Goal: Information Seeking & Learning: Learn about a topic

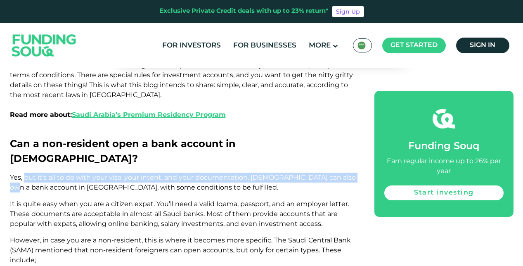
click at [355, 172] on p "Yes, but it's all to do with your visa, your intent, and your documentation. [D…" at bounding box center [183, 182] width 346 height 20
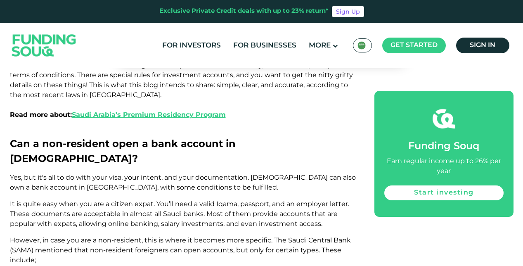
click at [56, 173] on span "Yes, but it's all to do with your visa, your intent, and your documentation. [D…" at bounding box center [183, 182] width 346 height 18
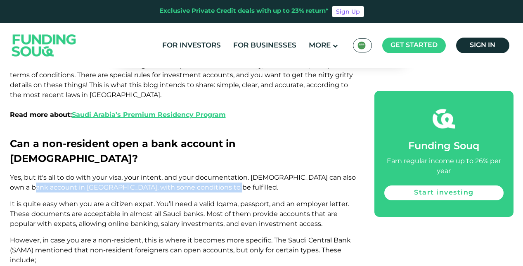
drag, startPoint x: 26, startPoint y: 146, endPoint x: 231, endPoint y: 151, distance: 205.1
click at [231, 172] on p "Yes, but it's all to do with your visa, your intent, and your documentation. [D…" at bounding box center [183, 182] width 346 height 20
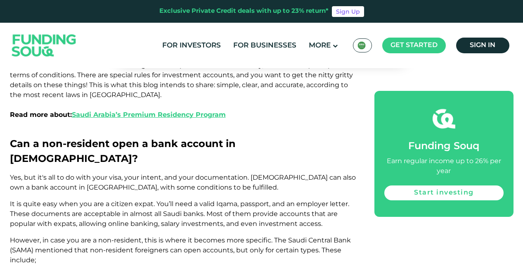
click at [49, 200] on span "It is quite easy when you are a citizen expat. You’ll need a valid Iqama, passp…" at bounding box center [179, 214] width 339 height 28
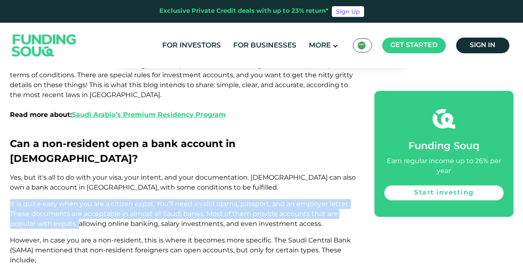
drag, startPoint x: 9, startPoint y: 159, endPoint x: 76, endPoint y: 184, distance: 70.9
click at [76, 200] on span "It is quite easy when you are a citizen expat. You’ll need a valid Iqama, passp…" at bounding box center [179, 214] width 339 height 28
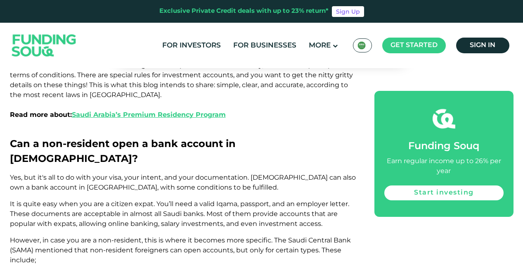
drag, startPoint x: 76, startPoint y: 184, endPoint x: 108, endPoint y: 195, distance: 34.4
drag, startPoint x: 203, startPoint y: 172, endPoint x: 326, endPoint y: 183, distance: 123.4
click at [326, 199] on p "It is quite easy when you are a citizen expat. You’ll need a valid Iqama, passp…" at bounding box center [183, 214] width 346 height 30
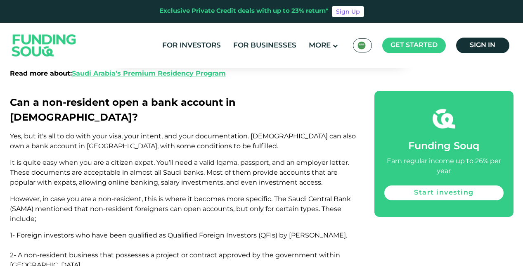
scroll to position [572, 0]
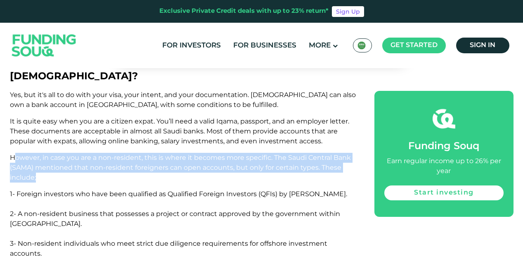
drag, startPoint x: 14, startPoint y: 116, endPoint x: 178, endPoint y: 136, distance: 165.4
click at [178, 153] on p "However, in case you are a non-resident, this is where it becomes more specific…" at bounding box center [183, 168] width 346 height 30
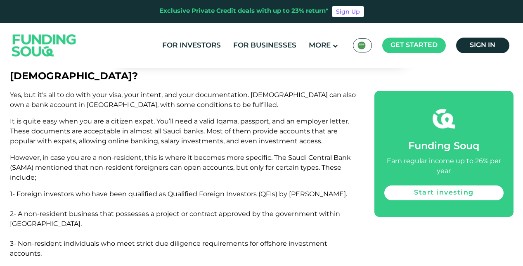
click at [52, 190] on span "1- Foreign investors who have been qualified as Qualified Foreign Investors (QF…" at bounding box center [178, 194] width 337 height 8
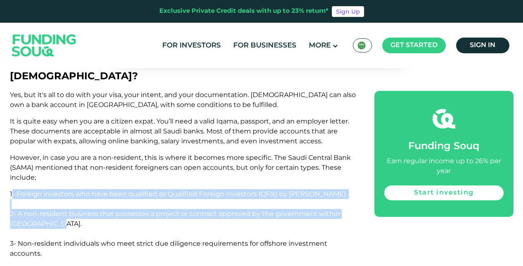
drag, startPoint x: 11, startPoint y: 153, endPoint x: 59, endPoint y: 186, distance: 57.9
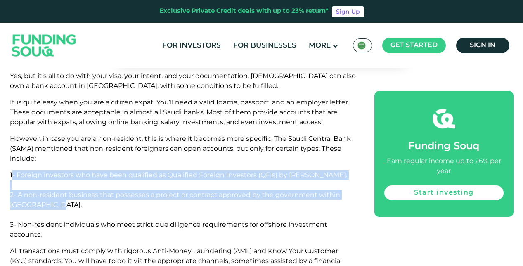
scroll to position [613, 0]
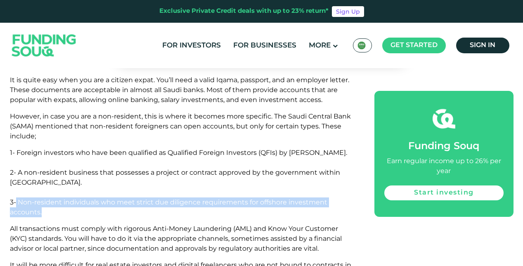
drag, startPoint x: 16, startPoint y: 160, endPoint x: 276, endPoint y: 170, distance: 260.1
click at [276, 197] on p "3- Non-resident individuals who meet strict due diligence requirements for offs…" at bounding box center [183, 207] width 346 height 20
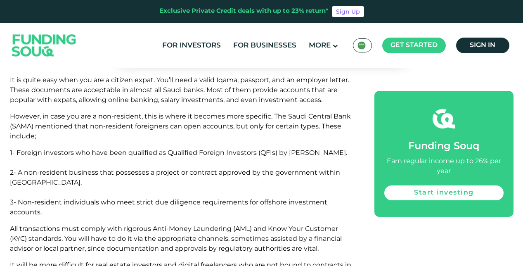
click at [70, 224] on span "All transactions must comply with rigorous Anti-Money Laundering (AML) and Know…" at bounding box center [176, 238] width 332 height 28
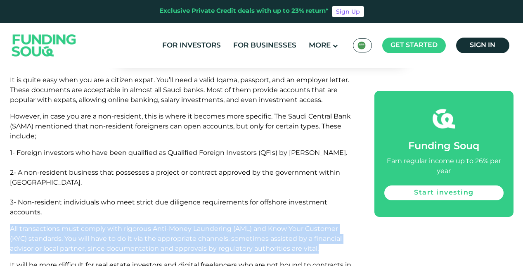
drag, startPoint x: 10, startPoint y: 186, endPoint x: 334, endPoint y: 207, distance: 324.5
click at [334, 224] on p "All transactions must comply with rigorous Anti-Money Laundering (AML) and Know…" at bounding box center [183, 239] width 346 height 30
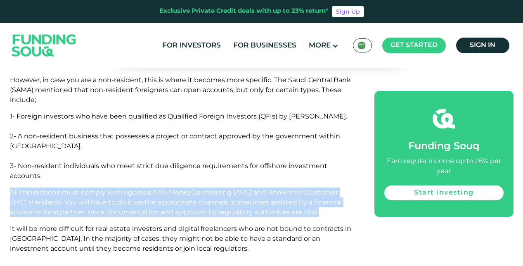
scroll to position [695, 0]
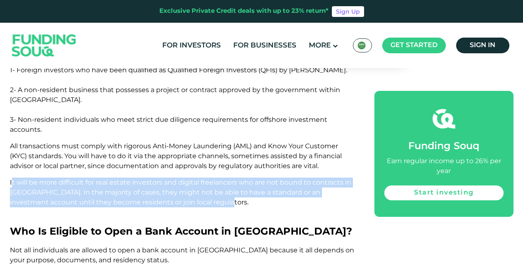
drag, startPoint x: 12, startPoint y: 141, endPoint x: 318, endPoint y: 167, distance: 306.7
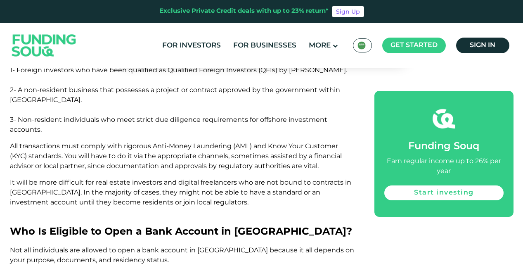
click at [157, 225] on span "Who Is Eligible to Open a Bank Account in [GEOGRAPHIC_DATA]?" at bounding box center [181, 231] width 342 height 12
click at [189, 225] on span "Who Is Eligible to Open a Bank Account in [GEOGRAPHIC_DATA]?" at bounding box center [181, 231] width 342 height 12
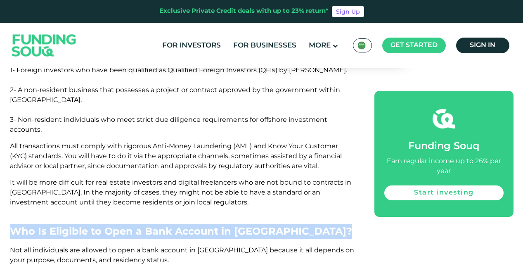
click at [189, 225] on span "Who Is Eligible to Open a Bank Account in [GEOGRAPHIC_DATA]?" at bounding box center [181, 231] width 342 height 12
drag, startPoint x: 189, startPoint y: 189, endPoint x: 105, endPoint y: 195, distance: 83.9
click at [134, 225] on span "Who Is Eligible to Open a Bank Account in [GEOGRAPHIC_DATA]?" at bounding box center [181, 231] width 342 height 12
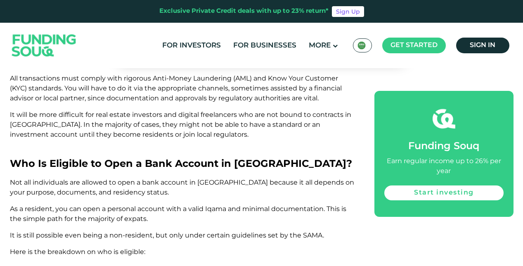
scroll to position [778, 0]
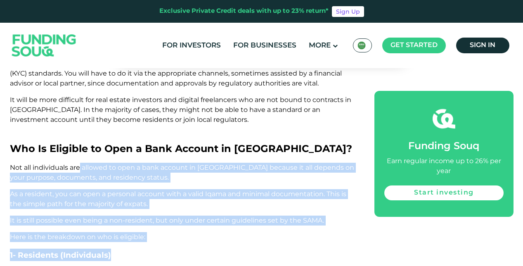
drag, startPoint x: 80, startPoint y: 131, endPoint x: 274, endPoint y: 203, distance: 206.7
drag, startPoint x: 274, startPoint y: 203, endPoint x: 191, endPoint y: 176, distance: 87.7
click at [191, 216] on span "It is still possible even being a non-resident, but only under certain guidelin…" at bounding box center [167, 220] width 314 height 8
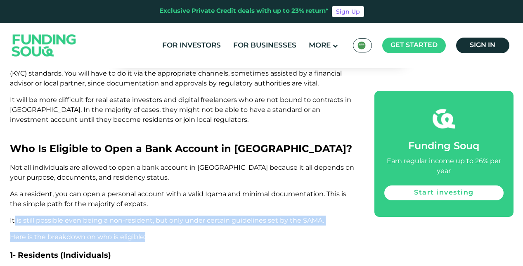
drag, startPoint x: 27, startPoint y: 177, endPoint x: 288, endPoint y: 196, distance: 261.8
drag, startPoint x: 288, startPoint y: 196, endPoint x: 178, endPoint y: 192, distance: 110.2
click at [178, 232] on p "Here is the breakdown on who is eligible:" at bounding box center [183, 237] width 346 height 10
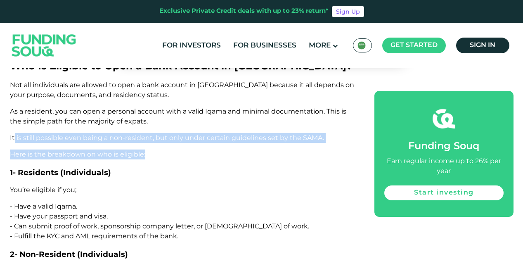
scroll to position [902, 0]
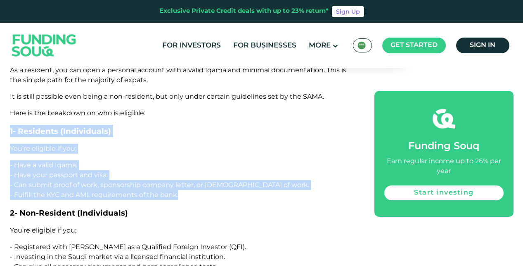
drag, startPoint x: 9, startPoint y: 91, endPoint x: 301, endPoint y: 150, distance: 297.0
click at [202, 190] on p "- Fulfill the KYC and AML requirements of the bank." at bounding box center [183, 195] width 346 height 10
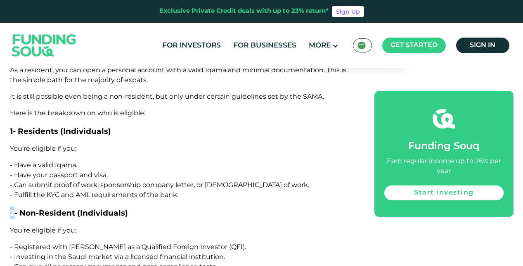
drag, startPoint x: 182, startPoint y: 153, endPoint x: 14, endPoint y: 159, distance: 167.6
drag, startPoint x: 14, startPoint y: 159, endPoint x: 24, endPoint y: 185, distance: 27.4
click at [24, 225] on p "You’re eligible if you;" at bounding box center [183, 230] width 346 height 10
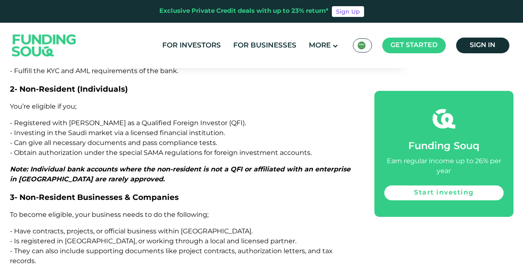
scroll to position [984, 0]
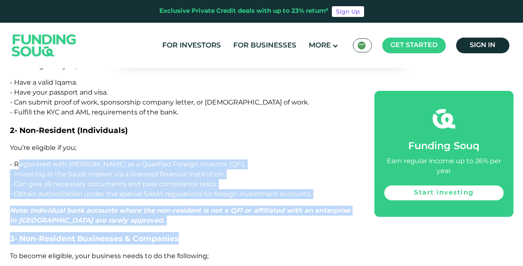
drag, startPoint x: 123, startPoint y: 126, endPoint x: 250, endPoint y: 186, distance: 140.6
drag, startPoint x: 250, startPoint y: 186, endPoint x: 190, endPoint y: 181, distance: 59.7
click at [190, 205] on p "Note: Individual bank accounts where the non-resident is not a QFI or affiliate…" at bounding box center [183, 215] width 346 height 20
click at [219, 206] on span "Note: Individual bank accounts where the non-resident is not a QFI or affiliate…" at bounding box center [180, 215] width 340 height 18
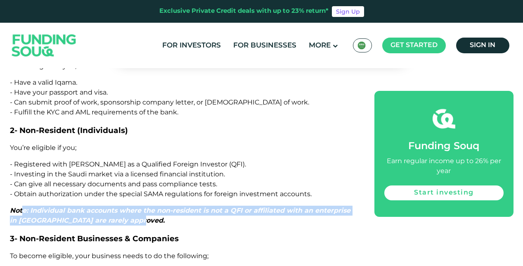
drag, startPoint x: 23, startPoint y: 170, endPoint x: 152, endPoint y: 178, distance: 129.3
click at [152, 205] on p "Note: Individual bank accounts where the non-resident is not a QFI or affiliate…" at bounding box center [183, 215] width 346 height 20
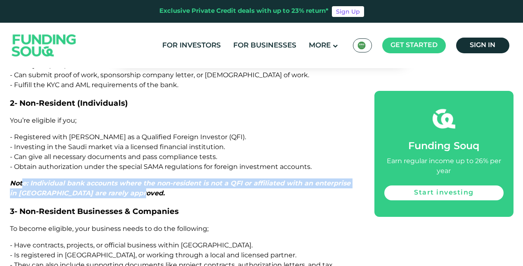
scroll to position [1025, 0]
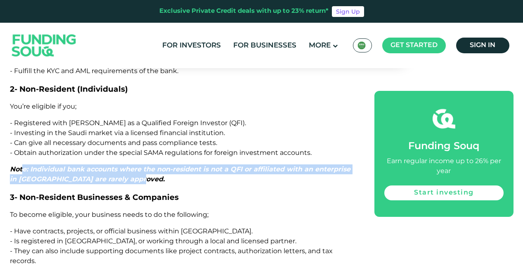
click at [68, 164] on p "Note: Individual bank accounts where the non-resident is not a QFI or affiliate…" at bounding box center [183, 174] width 346 height 20
drag, startPoint x: 10, startPoint y: 126, endPoint x: 321, endPoint y: 141, distance: 311.4
click at [321, 164] on p "Note: Individual bank accounts where the non-resident is not a QFI or affiliate…" at bounding box center [183, 174] width 346 height 20
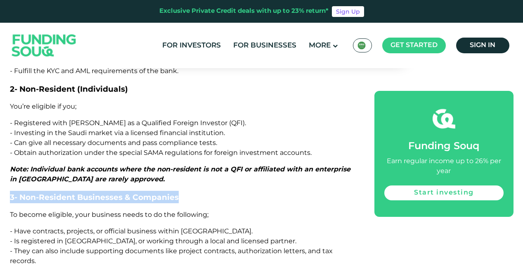
drag, startPoint x: 10, startPoint y: 156, endPoint x: 219, endPoint y: 153, distance: 209.2
click at [219, 191] on h3 "3- Non-Resident Businesses & Companies" at bounding box center [183, 197] width 346 height 12
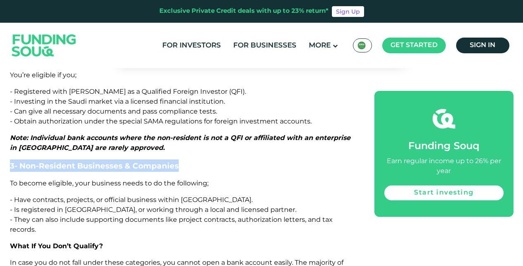
scroll to position [1108, 0]
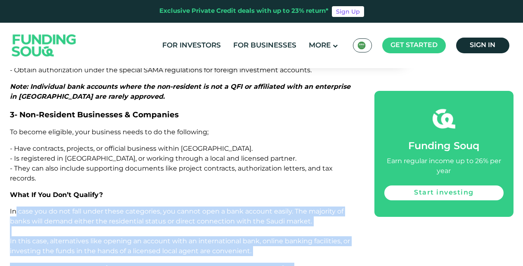
drag, startPoint x: 14, startPoint y: 167, endPoint x: 314, endPoint y: 220, distance: 304.4
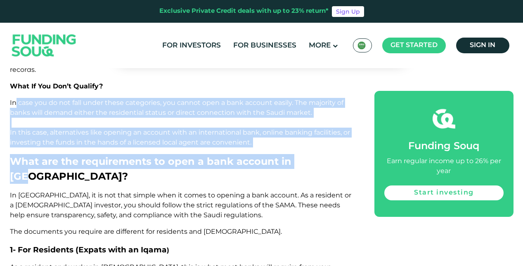
scroll to position [1232, 0]
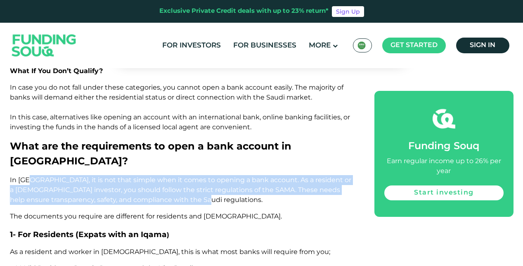
drag, startPoint x: 91, startPoint y: 143, endPoint x: 257, endPoint y: 161, distance: 167.2
click at [257, 175] on p "In [GEOGRAPHIC_DATA], it is not that simple when it comes to opening a bank acc…" at bounding box center [183, 190] width 346 height 30
drag, startPoint x: 257, startPoint y: 161, endPoint x: 198, endPoint y: 154, distance: 59.0
click at [198, 175] on p "In [GEOGRAPHIC_DATA], it is not that simple when it comes to opening a bank acc…" at bounding box center [183, 190] width 346 height 30
click at [170, 176] on span "In [GEOGRAPHIC_DATA], it is not that simple when it comes to opening a bank acc…" at bounding box center [180, 190] width 341 height 28
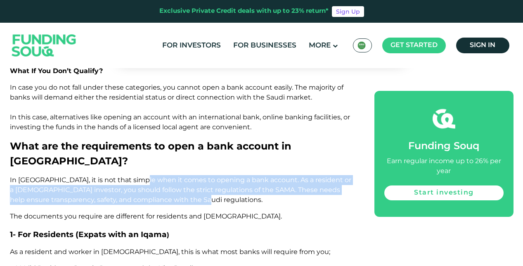
drag, startPoint x: 140, startPoint y: 139, endPoint x: 228, endPoint y: 163, distance: 91.6
click at [228, 175] on p "In [GEOGRAPHIC_DATA], it is not that simple when it comes to opening a bank acc…" at bounding box center [183, 190] width 346 height 30
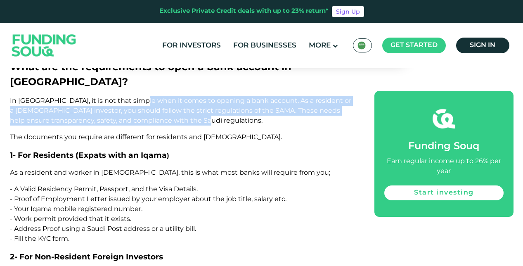
scroll to position [1314, 0]
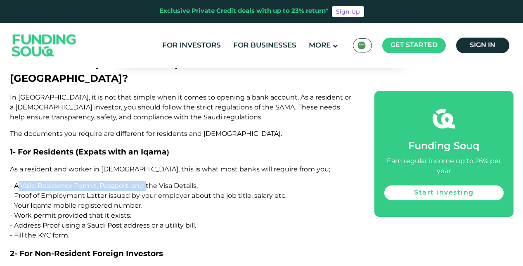
drag, startPoint x: 16, startPoint y: 146, endPoint x: 148, endPoint y: 148, distance: 131.6
click at [148, 181] on span "- A Valid Residency Permit, Passport, and the Visa Details." at bounding box center [104, 185] width 188 height 8
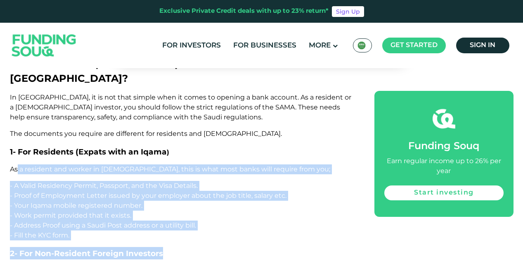
drag, startPoint x: 16, startPoint y: 130, endPoint x: 212, endPoint y: 200, distance: 207.8
click at [87, 230] on p "- Fill the KYC form." at bounding box center [183, 235] width 346 height 10
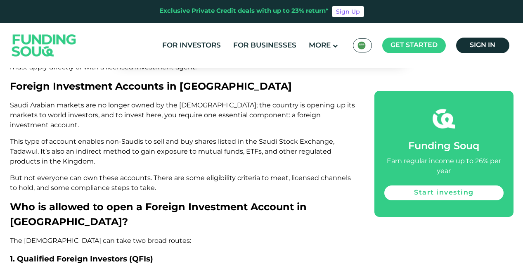
scroll to position [1603, 0]
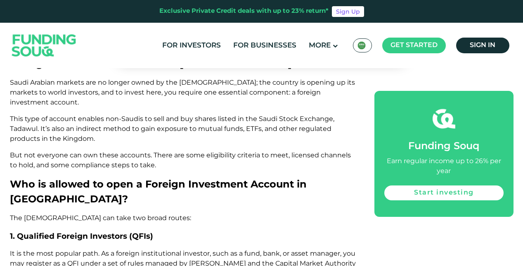
drag, startPoint x: 408, startPoint y: 144, endPoint x: 456, endPoint y: 171, distance: 55.1
click at [456, 171] on div "Funding Souq Earn regular income up to 26% per year Start investing" at bounding box center [443, 154] width 139 height 126
drag, startPoint x: 456, startPoint y: 171, endPoint x: 445, endPoint y: 170, distance: 10.8
click at [446, 170] on div "Earn regular income up to 26% per year" at bounding box center [443, 166] width 119 height 20
click at [452, 173] on div "Earn regular income up to 26% per year" at bounding box center [443, 166] width 119 height 20
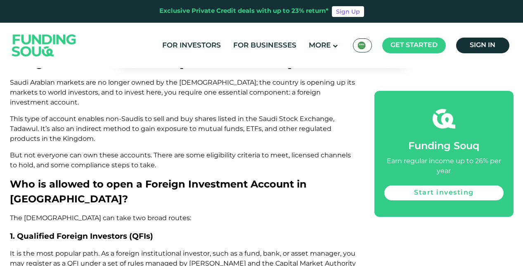
drag, startPoint x: 443, startPoint y: 167, endPoint x: 387, endPoint y: 161, distance: 56.8
click at [387, 161] on div "Earn regular income up to 26% per year" at bounding box center [443, 166] width 119 height 20
drag, startPoint x: 387, startPoint y: 161, endPoint x: 454, endPoint y: 171, distance: 67.6
click at [452, 171] on div "Earn regular income up to 26% per year" at bounding box center [443, 166] width 119 height 20
click at [452, 172] on div "Earn regular income up to 26% per year" at bounding box center [443, 166] width 119 height 20
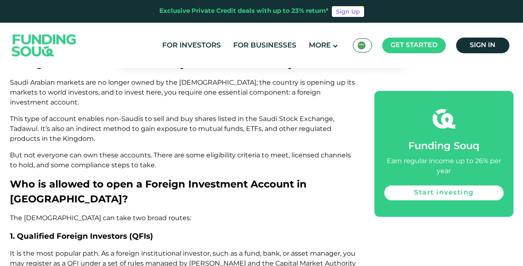
drag, startPoint x: 455, startPoint y: 173, endPoint x: -2, endPoint y: 76, distance: 466.5
click at [97, 178] on span "Who is allowed to open a Foreign Investment Account in [GEOGRAPHIC_DATA]?" at bounding box center [158, 191] width 297 height 27
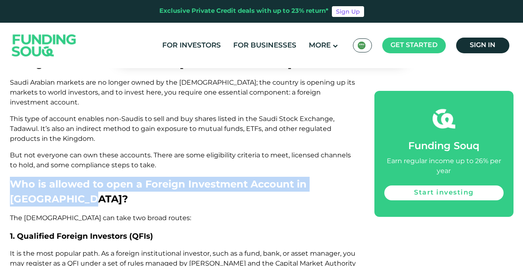
drag, startPoint x: 14, startPoint y: 130, endPoint x: 157, endPoint y: 154, distance: 145.2
click at [157, 177] on h2 "Who is allowed to open a Foreign Investment Account in [GEOGRAPHIC_DATA]?" at bounding box center [183, 192] width 346 height 30
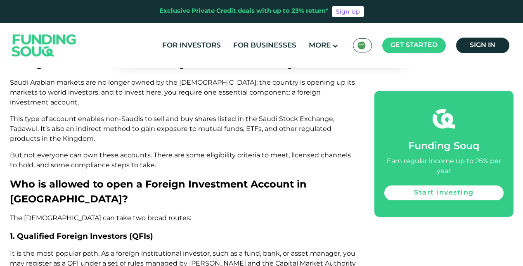
drag, startPoint x: 157, startPoint y: 154, endPoint x: 74, endPoint y: 165, distance: 83.7
click at [74, 214] on span "The [DEMOGRAPHIC_DATA] can take two broad routes:" at bounding box center [100, 218] width 181 height 8
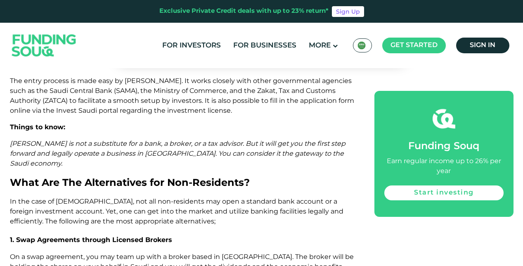
scroll to position [2743, 0]
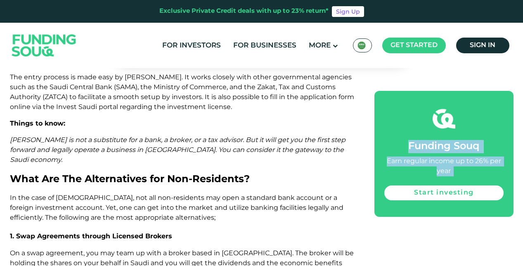
drag, startPoint x: 414, startPoint y: 149, endPoint x: 446, endPoint y: 207, distance: 66.5
click at [446, 207] on div "Funding Souq Earn regular income up to 26% per year Start investing" at bounding box center [443, 154] width 139 height 126
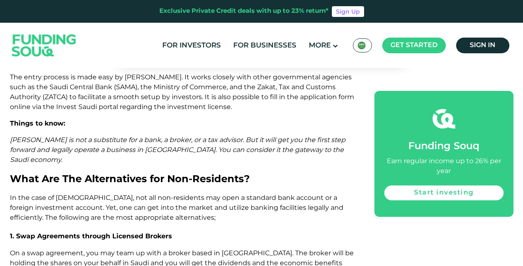
click at [175, 248] on p "On a swap agreement, you may team up with a broker based in [GEOGRAPHIC_DATA]. …" at bounding box center [183, 268] width 346 height 40
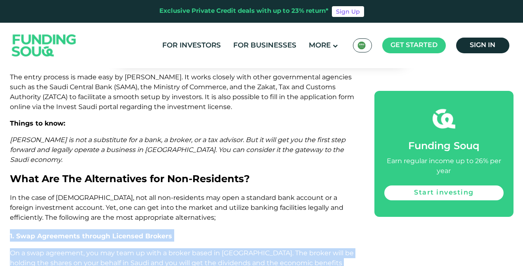
drag, startPoint x: 126, startPoint y: 197, endPoint x: 8, endPoint y: 129, distance: 136.8
drag, startPoint x: 8, startPoint y: 129, endPoint x: 36, endPoint y: 138, distance: 29.6
click at [16, 232] on span "1. Swap Agreements through Licensed Brokers" at bounding box center [91, 236] width 162 height 8
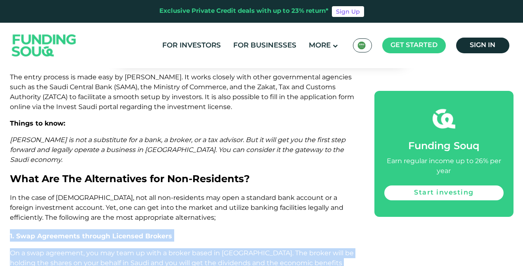
drag, startPoint x: 10, startPoint y: 131, endPoint x: 180, endPoint y: 250, distance: 207.1
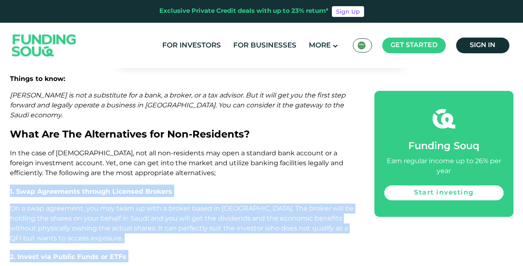
scroll to position [2826, 0]
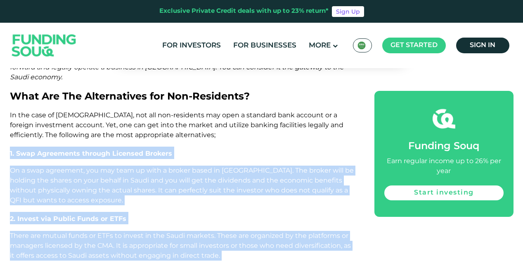
click at [137, 231] on span "There are mutual funds or ETFs to invest in the Saudi markets. These are organi…" at bounding box center [180, 245] width 341 height 28
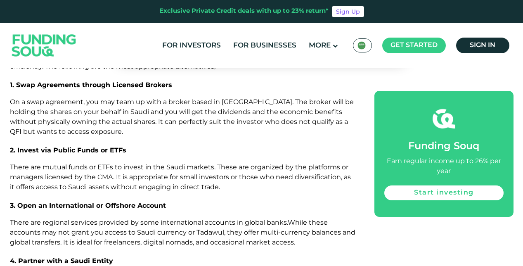
scroll to position [2898, 0]
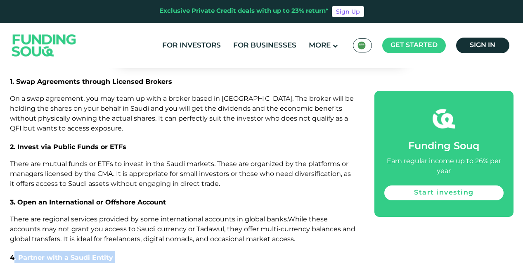
drag, startPoint x: 18, startPoint y: 153, endPoint x: 135, endPoint y: 205, distance: 128.5
drag, startPoint x: 135, startPoint y: 205, endPoint x: 97, endPoint y: 180, distance: 45.8
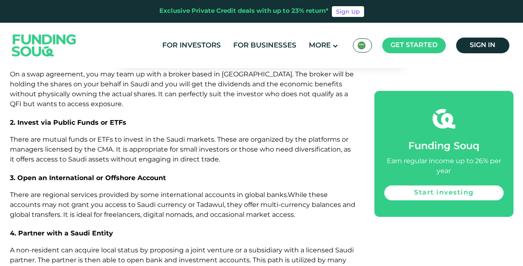
scroll to position [3021, 0]
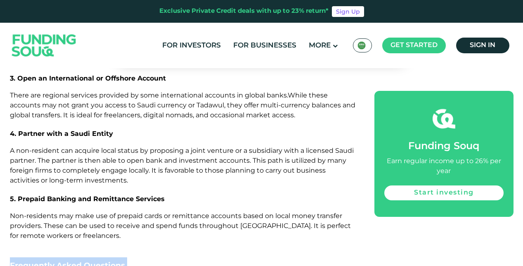
drag, startPoint x: 9, startPoint y: 162, endPoint x: 267, endPoint y: 185, distance: 258.8
drag, startPoint x: 267, startPoint y: 185, endPoint x: 156, endPoint y: 186, distance: 111.0
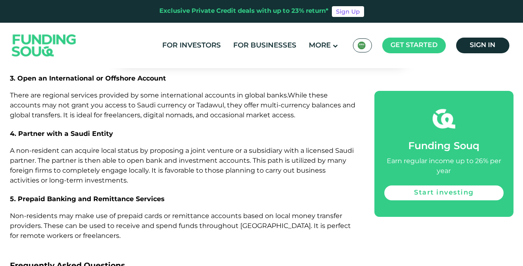
drag, startPoint x: 151, startPoint y: 181, endPoint x: 144, endPoint y: 180, distance: 6.2
